Goal: Task Accomplishment & Management: Use online tool/utility

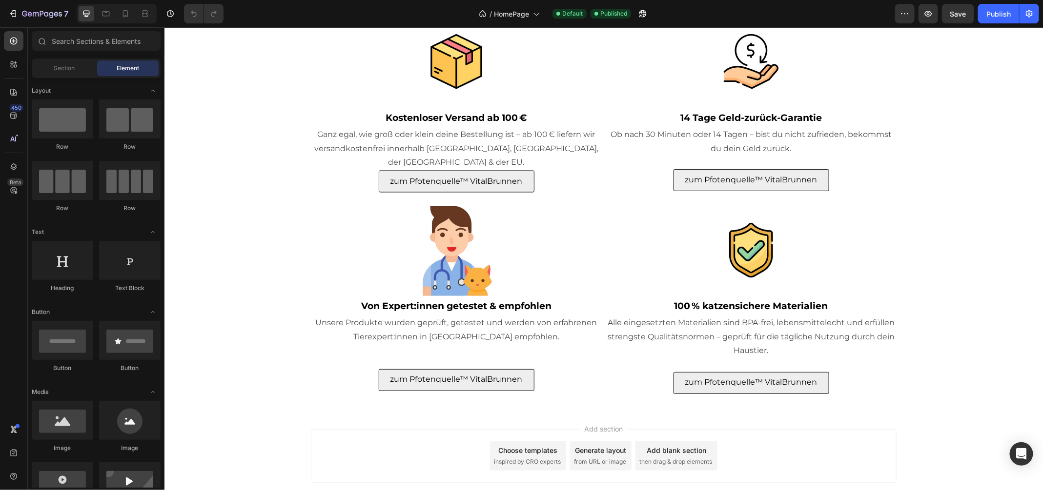
scroll to position [3004, 0]
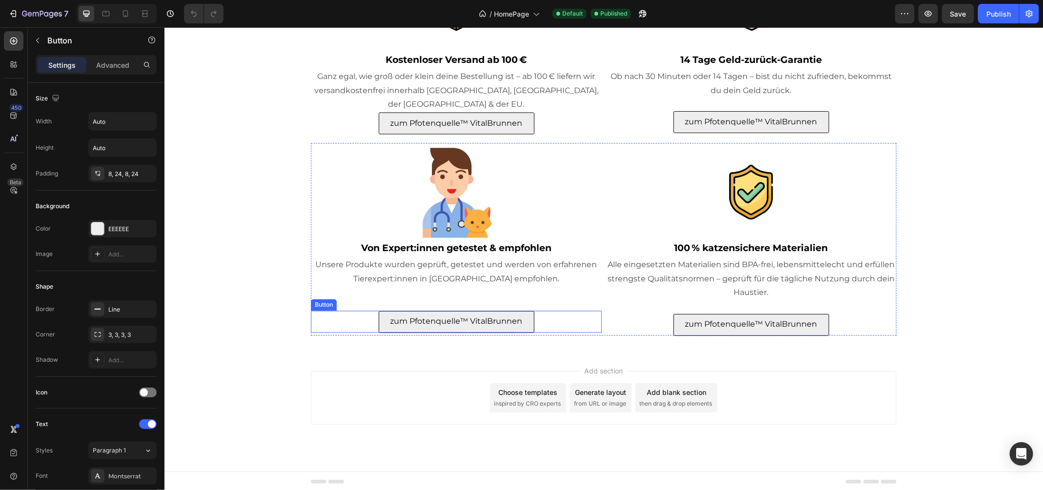
click at [545, 319] on div "zum Pfotenquelle™ VitalBrunnen Button" at bounding box center [455, 322] width 291 height 22
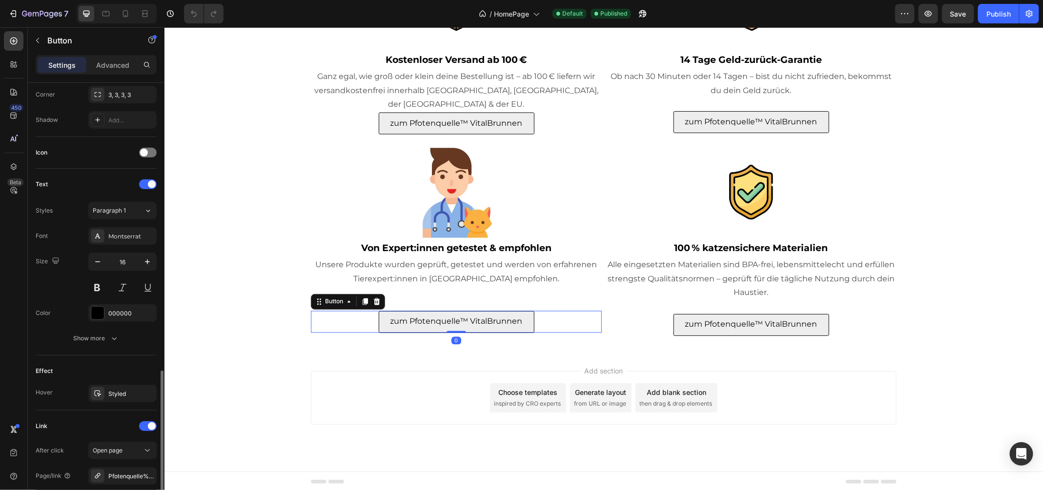
scroll to position [338, 0]
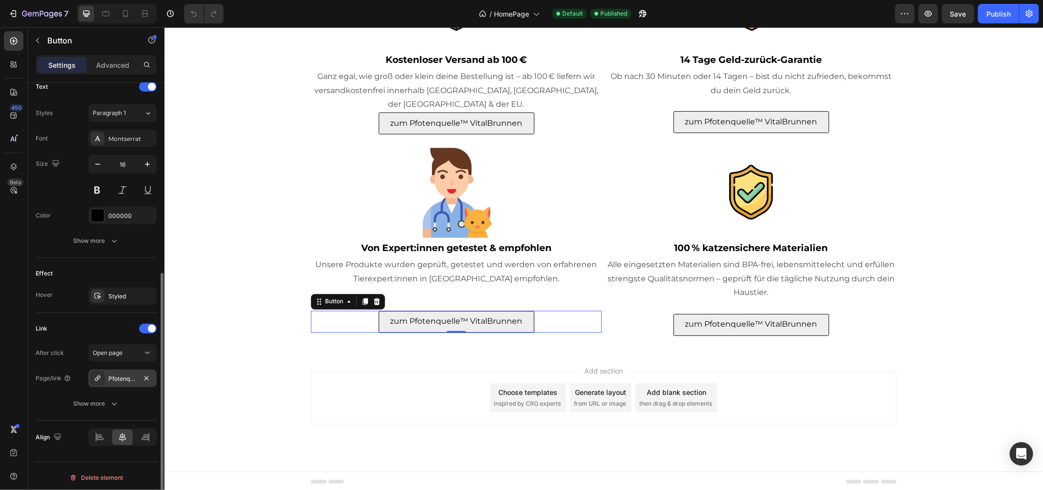
click at [124, 378] on div "Pfotenquelle%E2%84%A2-vitalbrunnen-2-2l" at bounding box center [122, 379] width 28 height 9
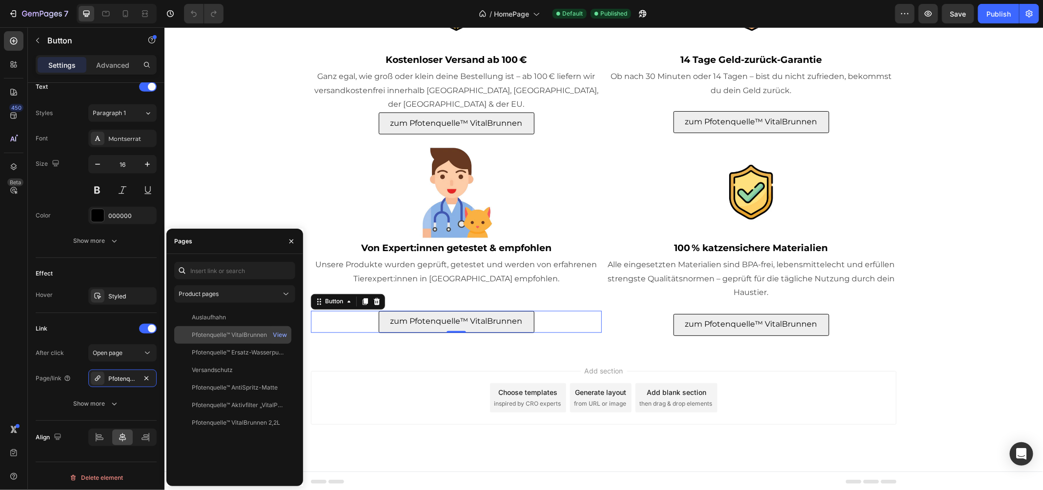
click at [233, 335] on div "Pfotenquelle™ VitalBrunnen 4L" at bounding box center [234, 335] width 84 height 9
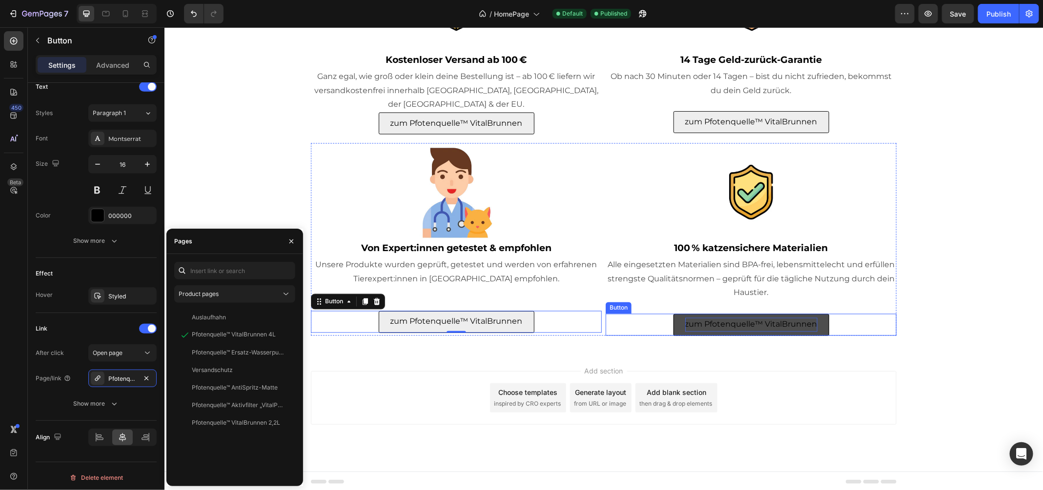
click at [711, 318] on p "zum Pfotenquelle™ VitalBrunnen" at bounding box center [751, 325] width 132 height 14
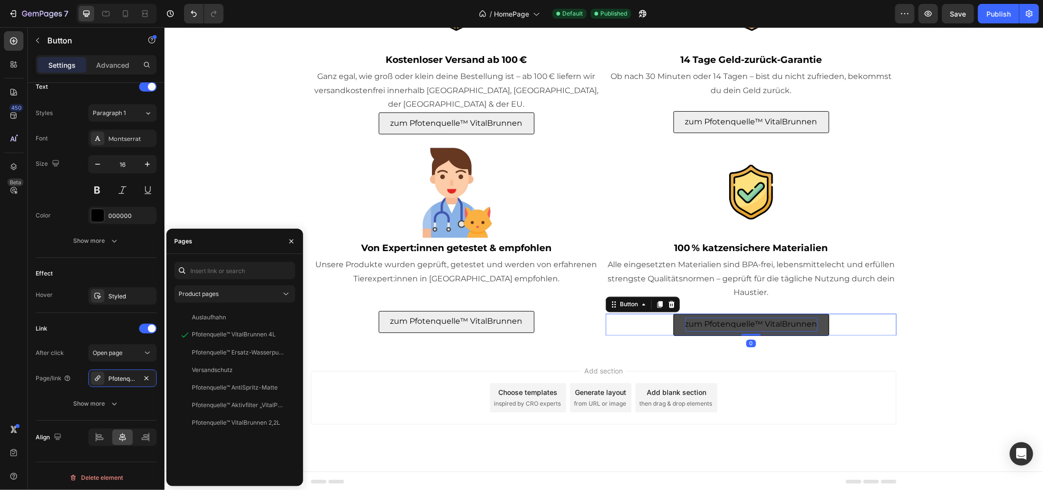
scroll to position [337, 0]
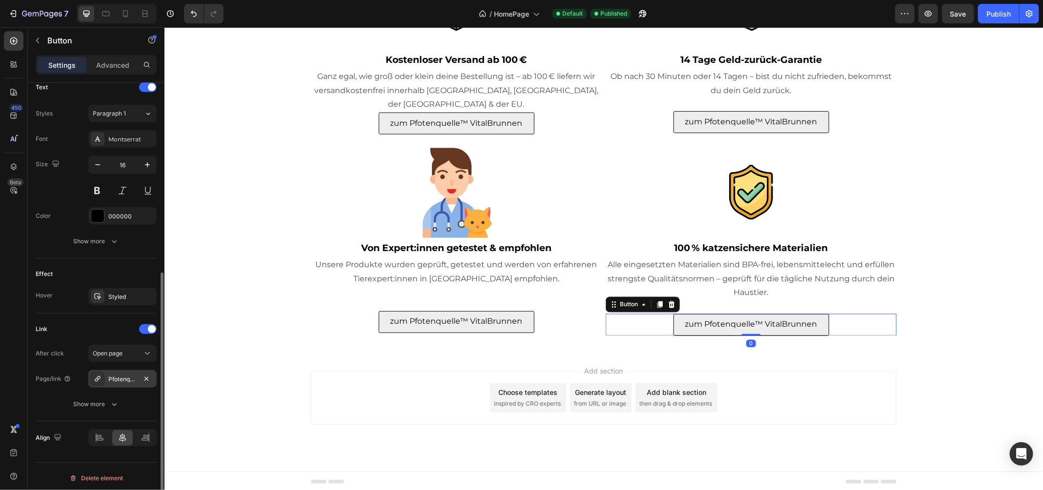
click at [102, 375] on div at bounding box center [98, 379] width 14 height 14
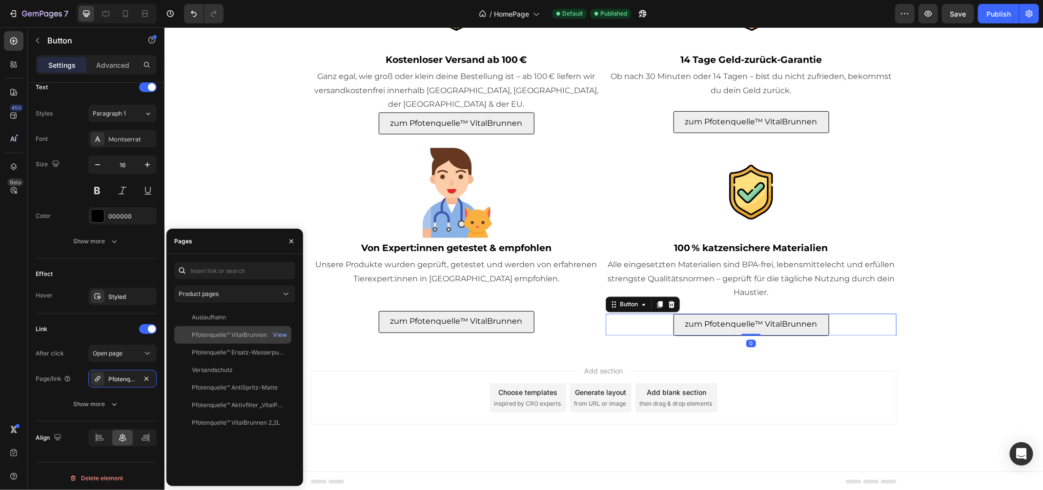
click at [209, 336] on div "Pfotenquelle™ VitalBrunnen 4L" at bounding box center [234, 335] width 84 height 9
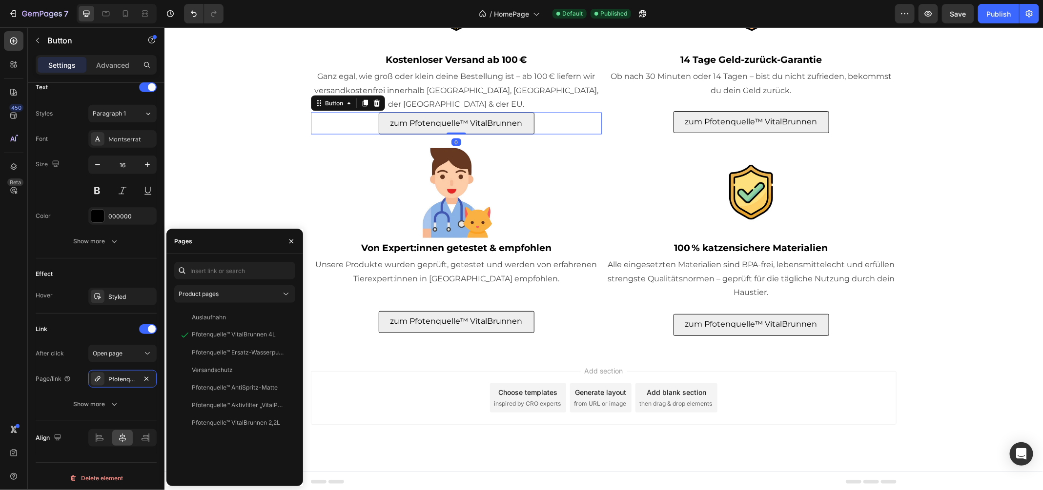
click at [370, 123] on div "zum Pfotenquelle™ VitalBrunnen Button 0" at bounding box center [455, 123] width 291 height 22
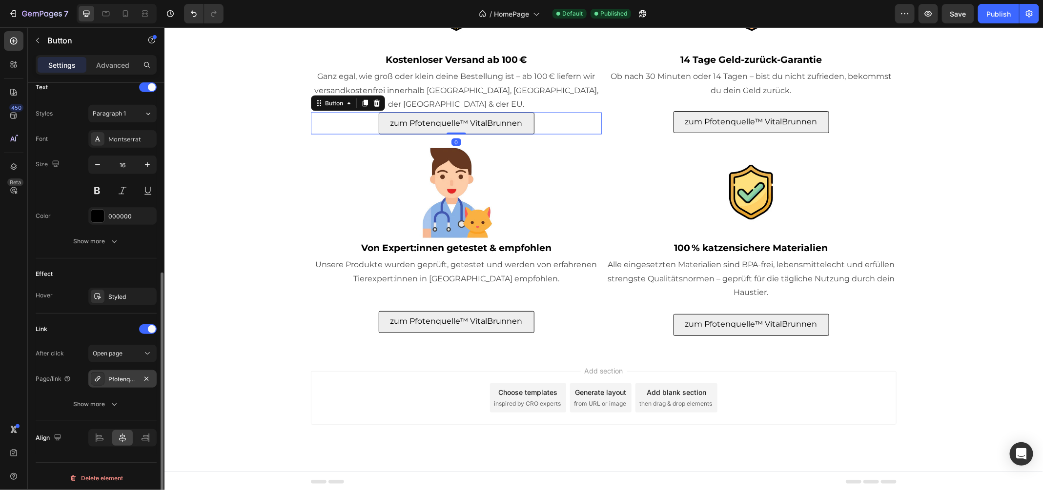
click at [115, 375] on div "Pfotenquelle%E2%84%A2-vitalbrunnen-2-2l" at bounding box center [122, 379] width 28 height 9
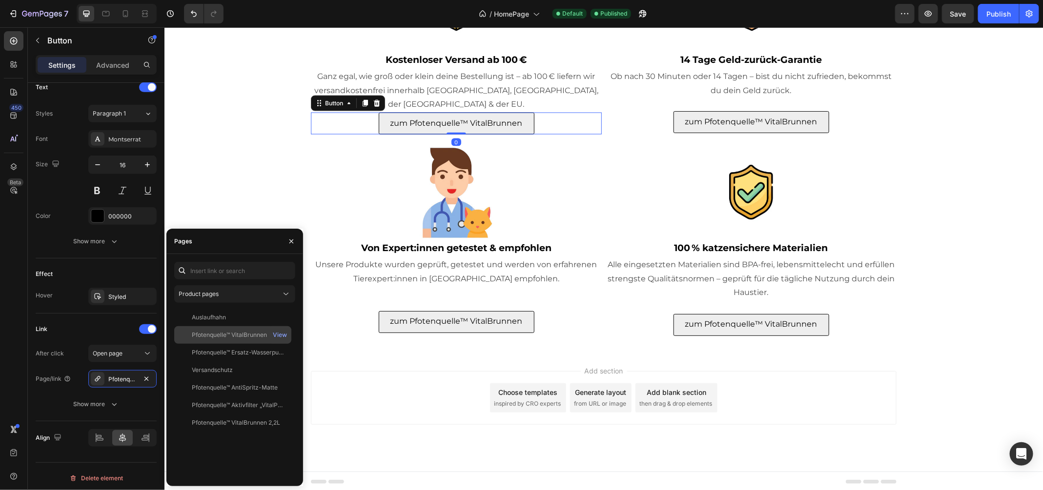
click at [219, 344] on div "Pfotenquelle™ VitalBrunnen 4L View" at bounding box center [232, 353] width 117 height 18
click at [663, 116] on div "zum Pfotenquelle™ VitalBrunnen Button" at bounding box center [750, 122] width 291 height 22
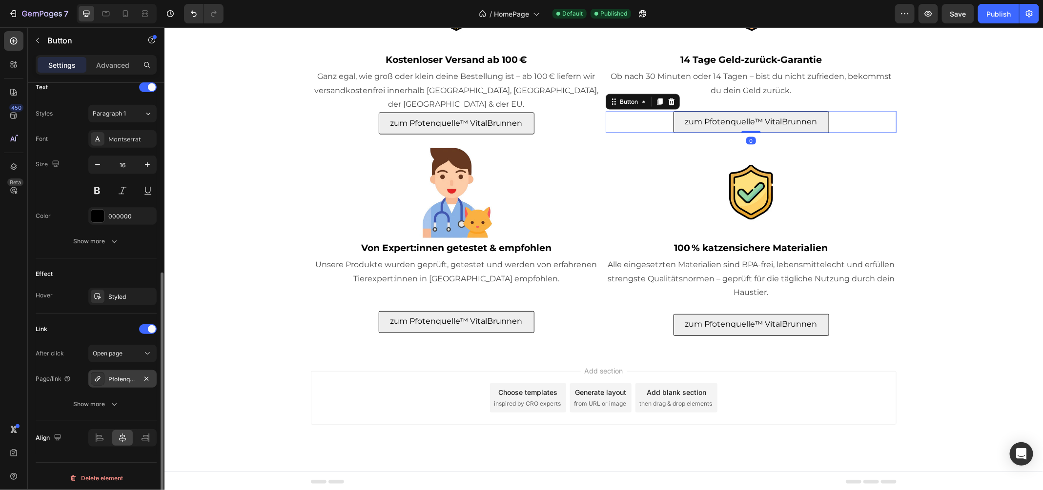
click at [112, 376] on div "Pfotenquelle%E2%84%A2-vitalbrunnen-2-2l" at bounding box center [122, 379] width 28 height 9
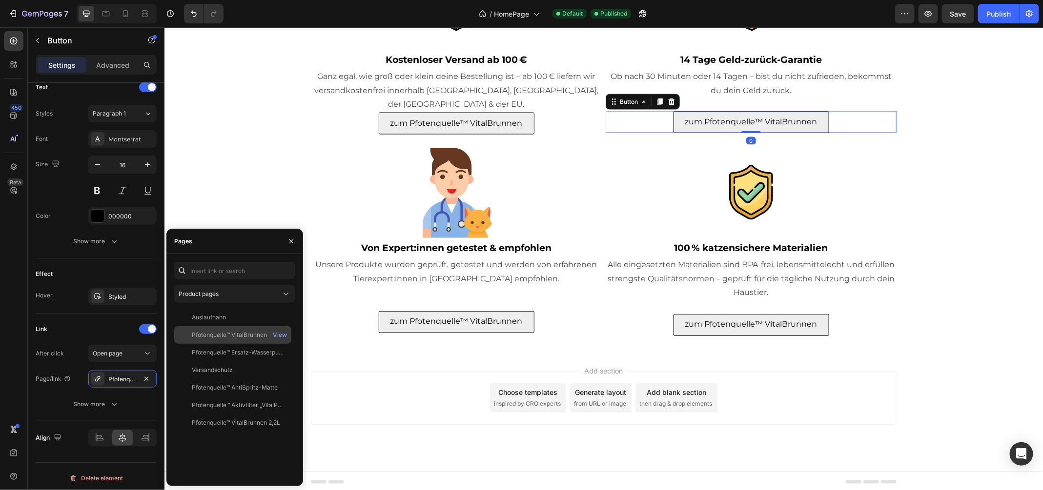
click at [220, 337] on div "Pfotenquelle™ VitalBrunnen 4L" at bounding box center [234, 335] width 84 height 9
click at [989, 13] on div "Publish" at bounding box center [998, 14] width 24 height 10
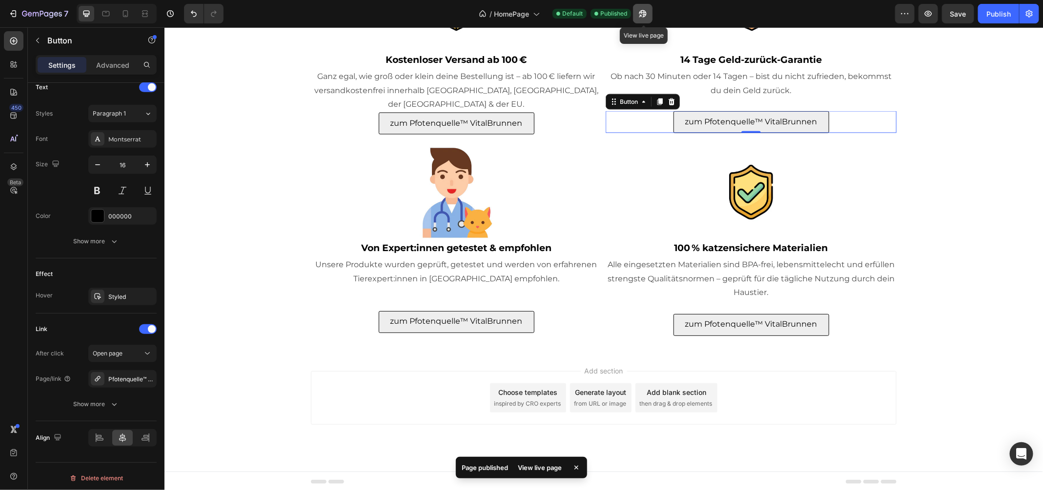
click at [642, 15] on icon "button" at bounding box center [640, 16] width 2 height 2
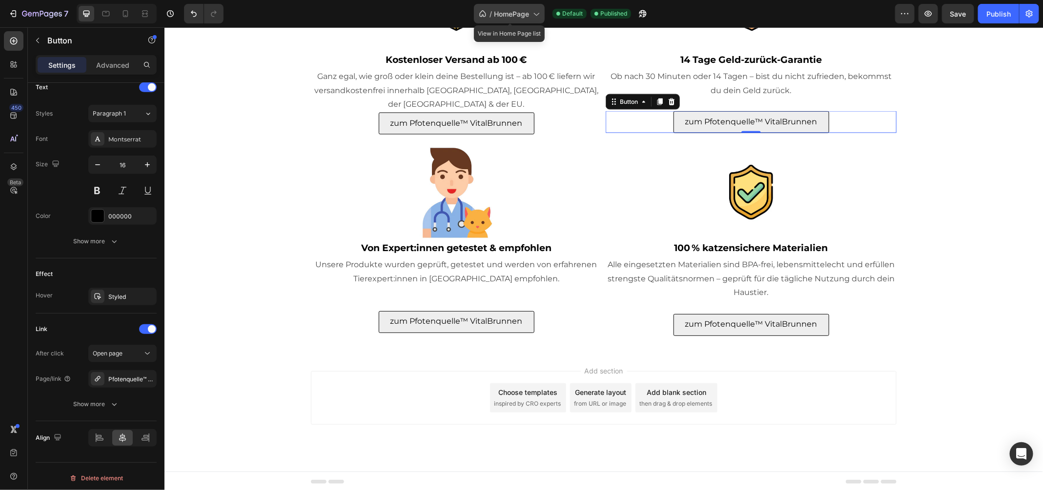
click at [523, 21] on div "/ HomePage" at bounding box center [509, 14] width 71 height 20
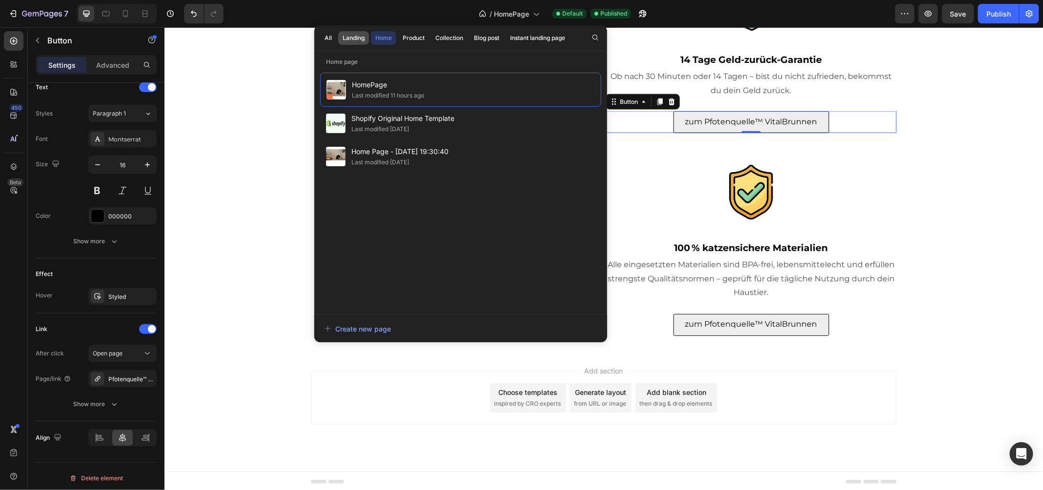
click at [351, 40] on div "Landing" at bounding box center [354, 38] width 22 height 9
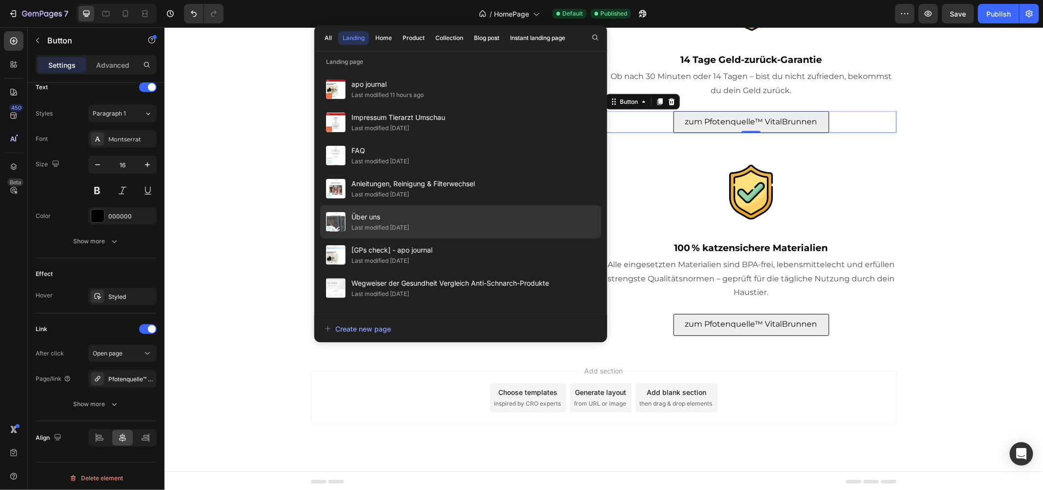
click at [409, 228] on div "Last modified [DATE]" at bounding box center [380, 228] width 58 height 10
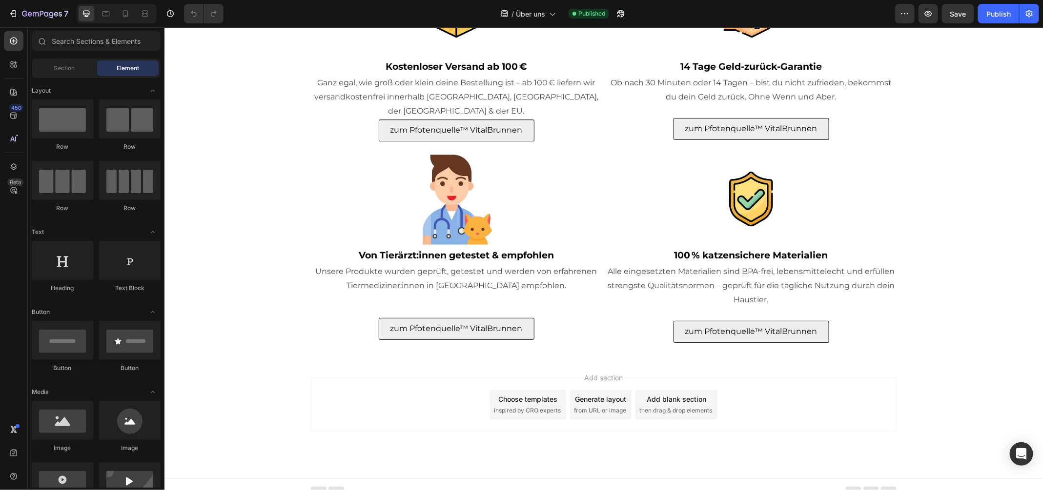
scroll to position [3552, 0]
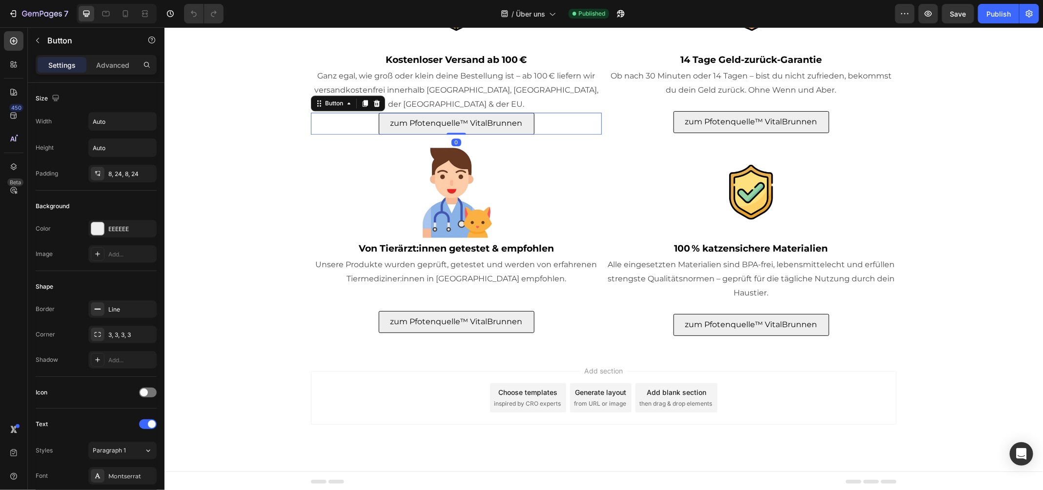
click at [558, 129] on div "zum Pfotenquelle™ VitalBrunnen Button 0" at bounding box center [455, 123] width 291 height 22
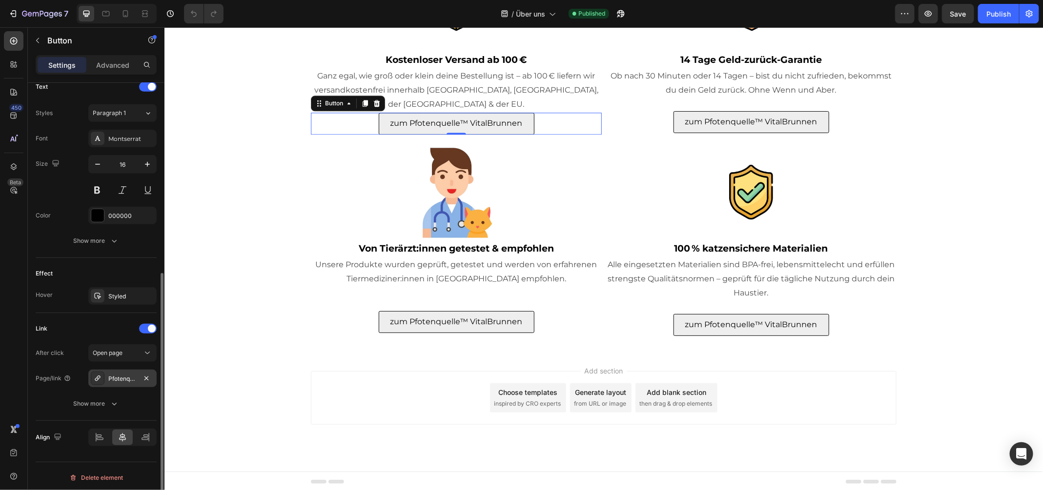
click at [109, 375] on div "Pfotenquelle%E2%84%A2-vitalbrunnen-2-2l" at bounding box center [122, 379] width 28 height 9
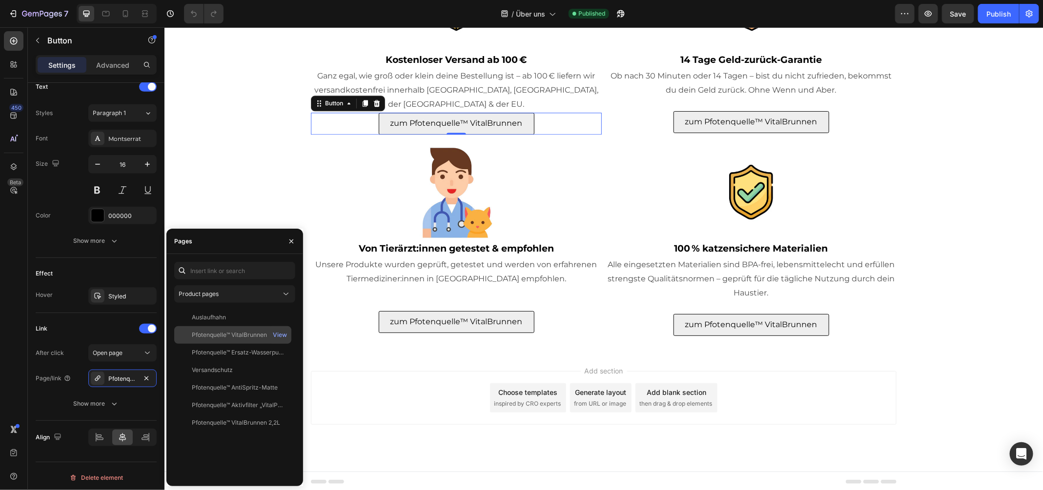
click at [242, 333] on div "Pfotenquelle™ VitalBrunnen 4L" at bounding box center [234, 335] width 84 height 9
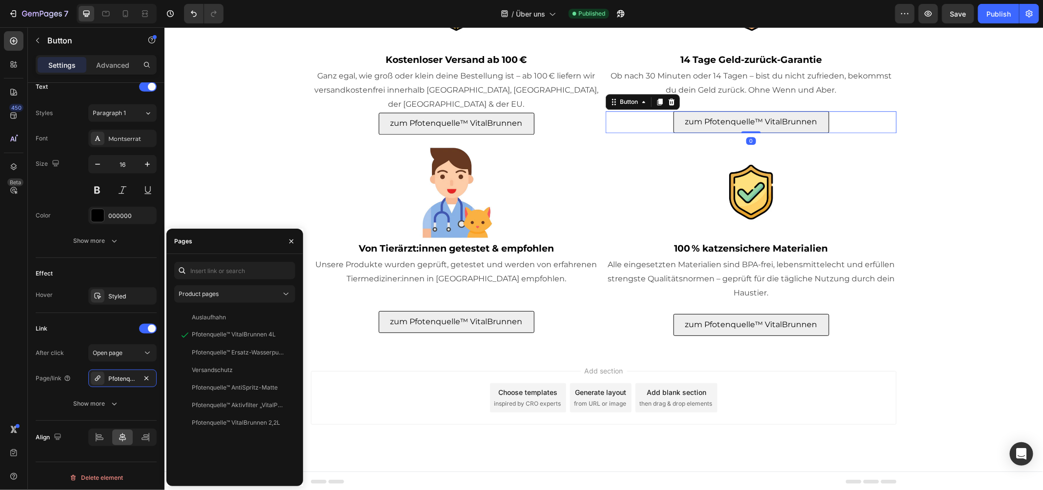
click at [660, 117] on div "zum Pfotenquelle™ VitalBrunnen Button 0" at bounding box center [750, 122] width 291 height 22
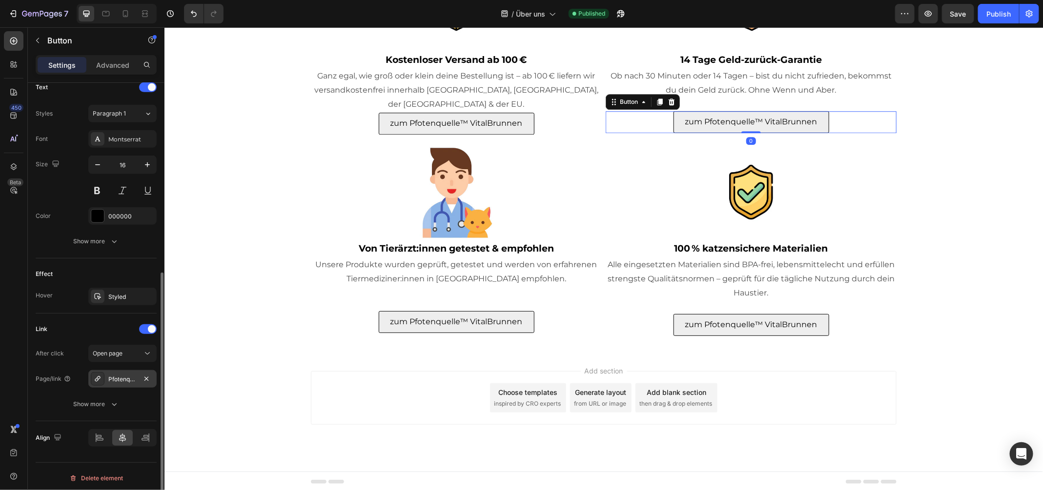
click at [118, 370] on div "Pfotenquelle%E2%84%A2-vitalbrunnen-2-2l" at bounding box center [122, 379] width 68 height 18
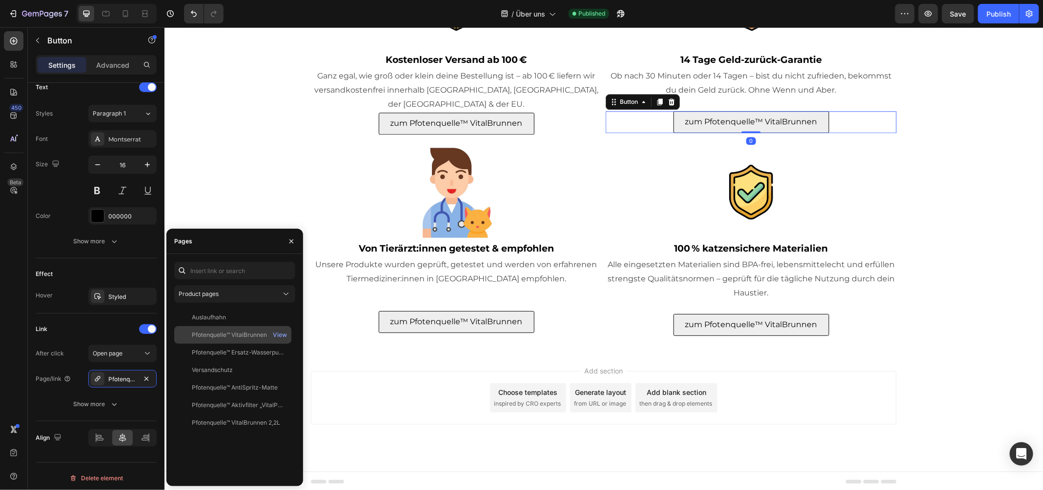
click at [215, 334] on div "Pfotenquelle™ VitalBrunnen 4L" at bounding box center [234, 335] width 84 height 9
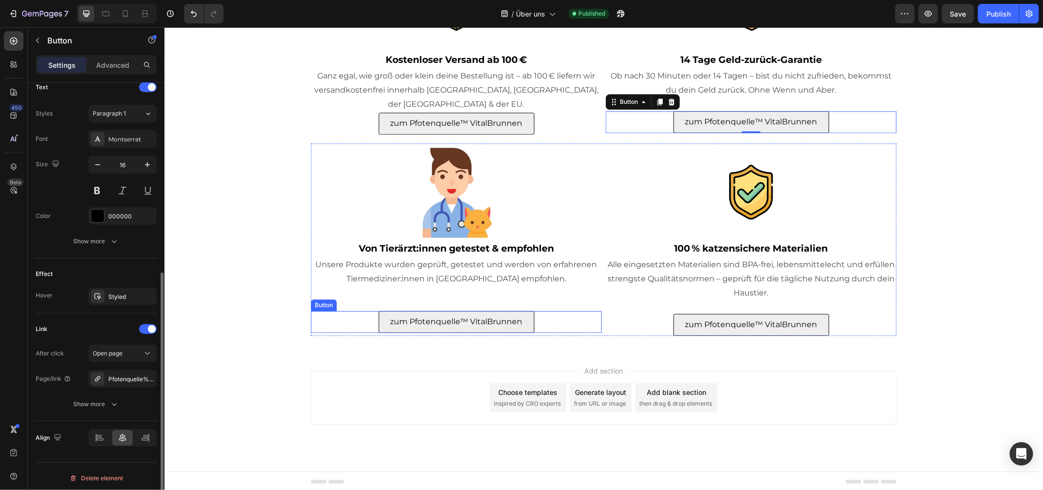
click at [554, 315] on div "zum Pfotenquelle™ VitalBrunnen Button" at bounding box center [455, 322] width 291 height 22
click at [114, 379] on div "Pfotenquelle%E2%84%A2-vitalbrunnen-2-2l" at bounding box center [122, 379] width 28 height 9
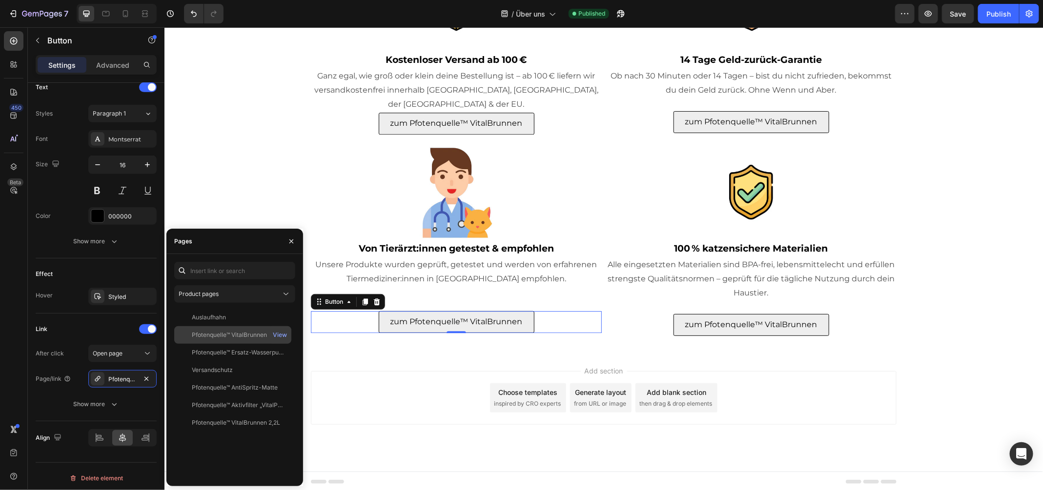
click at [252, 337] on div "Pfotenquelle™ VitalBrunnen 4L" at bounding box center [234, 335] width 84 height 9
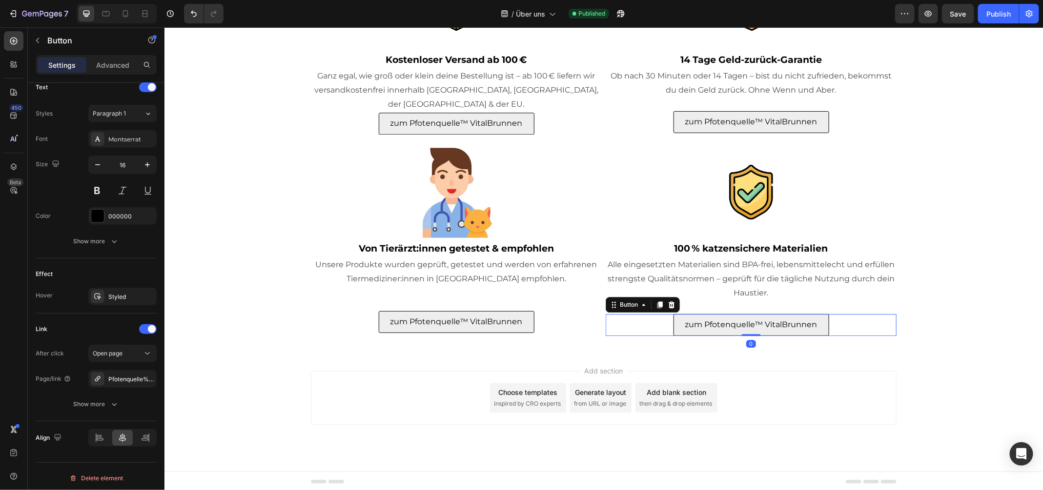
click at [658, 316] on div "zum Pfotenquelle™ VitalBrunnen Button 0" at bounding box center [750, 325] width 291 height 22
click at [99, 375] on icon at bounding box center [98, 379] width 8 height 8
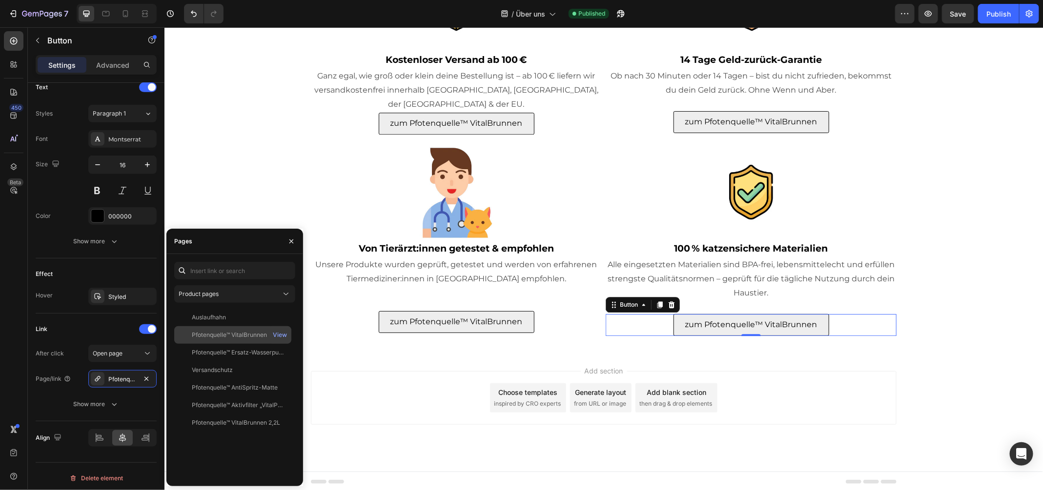
click at [205, 338] on div "Pfotenquelle™ VitalBrunnen 4L" at bounding box center [234, 335] width 84 height 9
click at [385, 359] on div "Add section Choose templates inspired by CRO experts Generate layout from URL o…" at bounding box center [603, 411] width 878 height 120
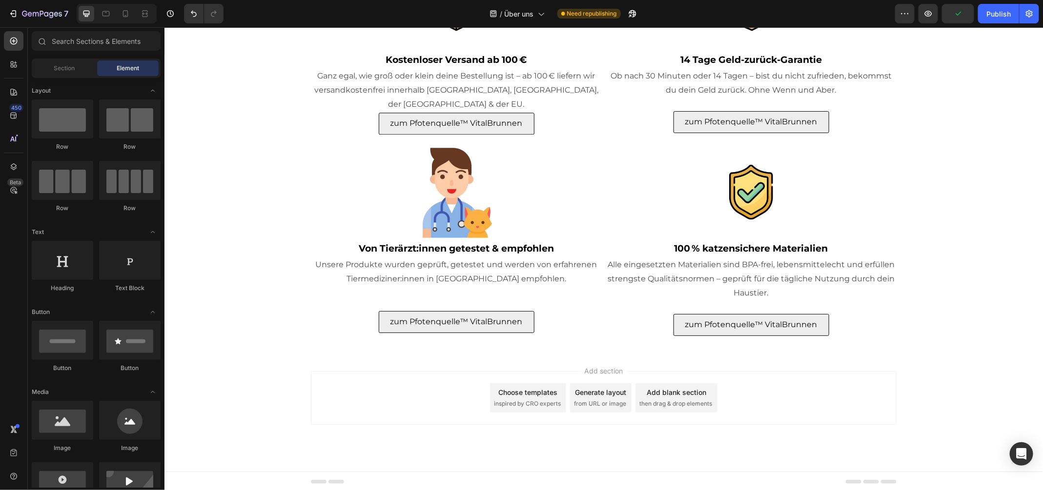
click at [997, 0] on div "7 Version history / Über uns Need republishing Preview Publish" at bounding box center [521, 14] width 1043 height 28
click at [997, 4] on button "Publish" at bounding box center [998, 14] width 41 height 20
